Goal: Task Accomplishment & Management: Complete application form

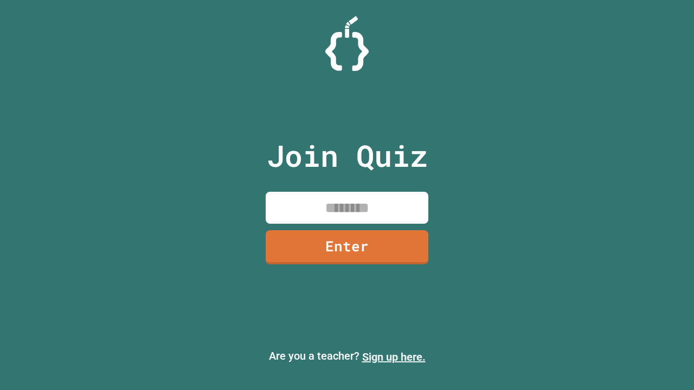
click at [394, 357] on link "Sign up here." at bounding box center [393, 357] width 63 height 13
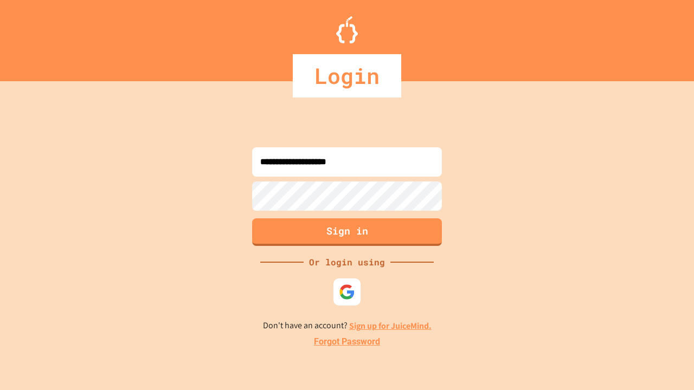
type input "**********"
